Goal: Task Accomplishment & Management: Use online tool/utility

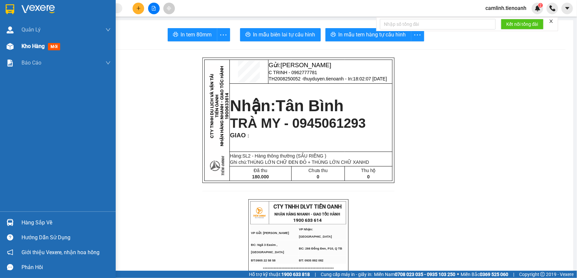
click at [41, 47] on span "Kho hàng" at bounding box center [33, 46] width 23 height 6
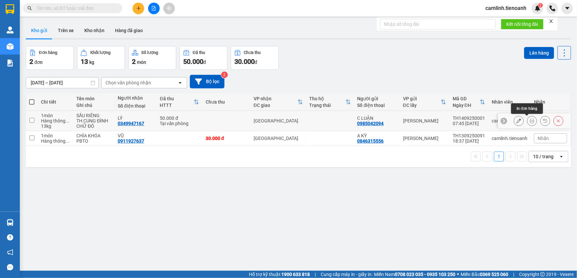
click at [530, 122] on icon at bounding box center [532, 120] width 5 height 5
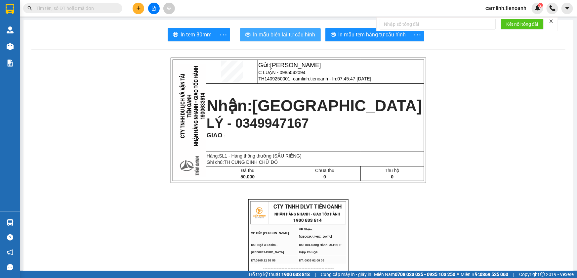
click at [304, 33] on span "In mẫu biên lai tự cấu hình" at bounding box center [284, 34] width 62 height 8
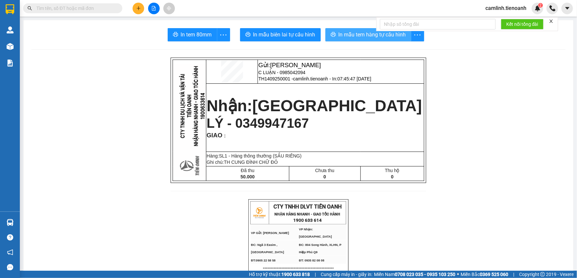
click at [339, 33] on span "In mẫu tem hàng tự cấu hình" at bounding box center [373, 34] width 68 height 8
click at [104, 12] on span at bounding box center [72, 8] width 99 height 10
click at [103, 11] on input "text" at bounding box center [75, 8] width 78 height 7
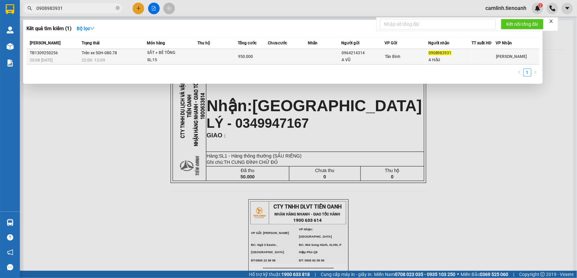
type input "0908983931"
click at [186, 58] on div "SL: 15" at bounding box center [172, 60] width 50 height 7
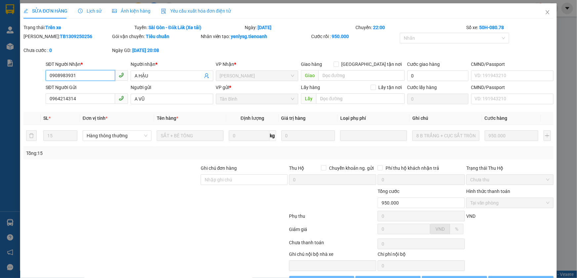
type input "0908983931"
type input "A HẬU"
type input "0964214314"
type input "A VŨ"
type input "950.000"
